Goal: Information Seeking & Learning: Learn about a topic

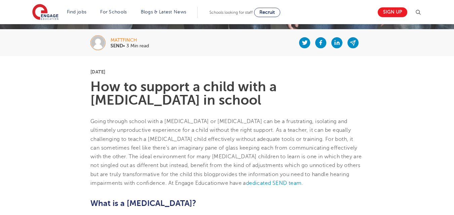
scroll to position [176, 0]
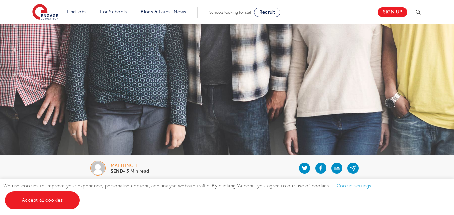
scroll to position [0, 0]
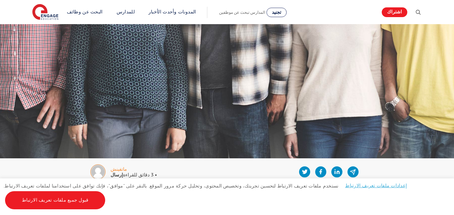
click at [377, 67] on img at bounding box center [227, 110] width 454 height 172
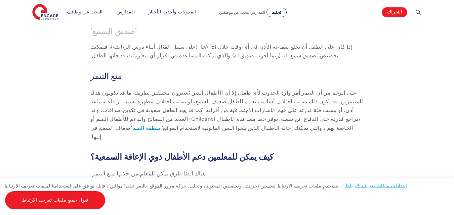
scroll to position [1044, 0]
